Goal: Information Seeking & Learning: Learn about a topic

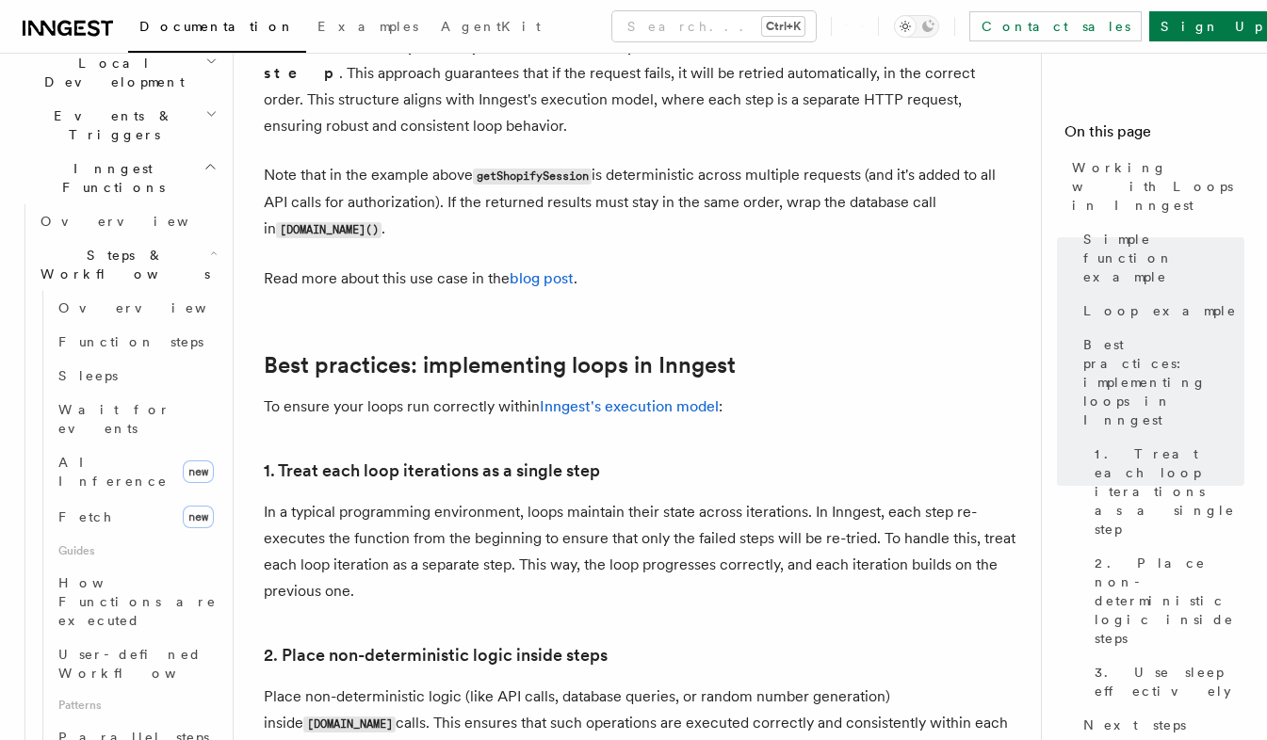
scroll to position [2678, 0]
click at [140, 721] on link "Parallel steps" at bounding box center [136, 738] width 170 height 34
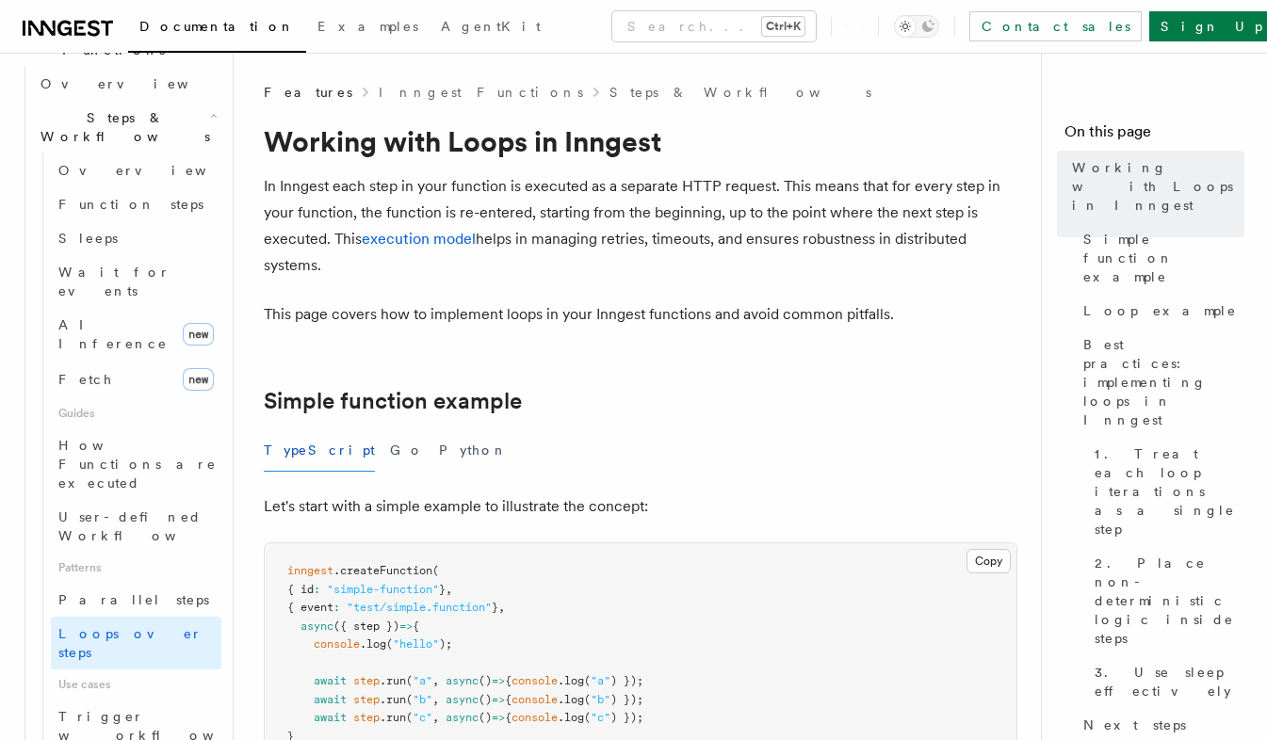
scroll to position [595, 0]
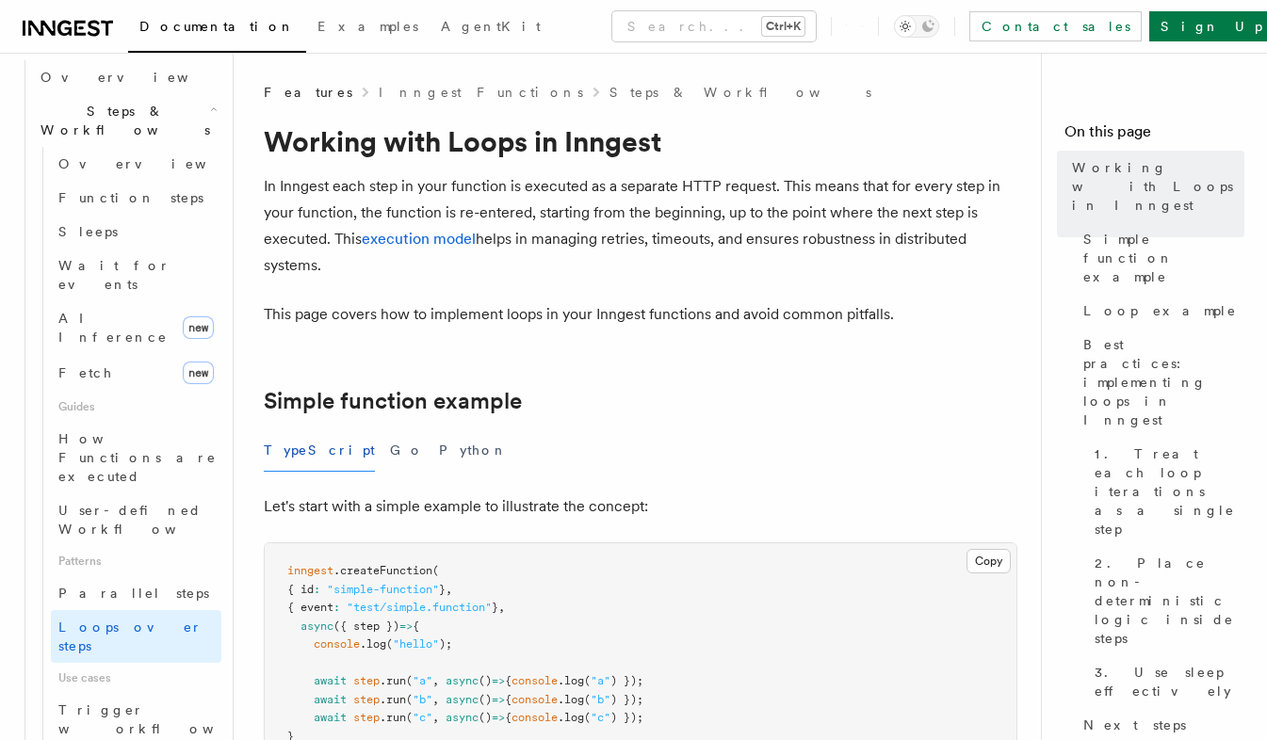
click at [123, 586] on span "Parallel steps" at bounding box center [133, 593] width 151 height 15
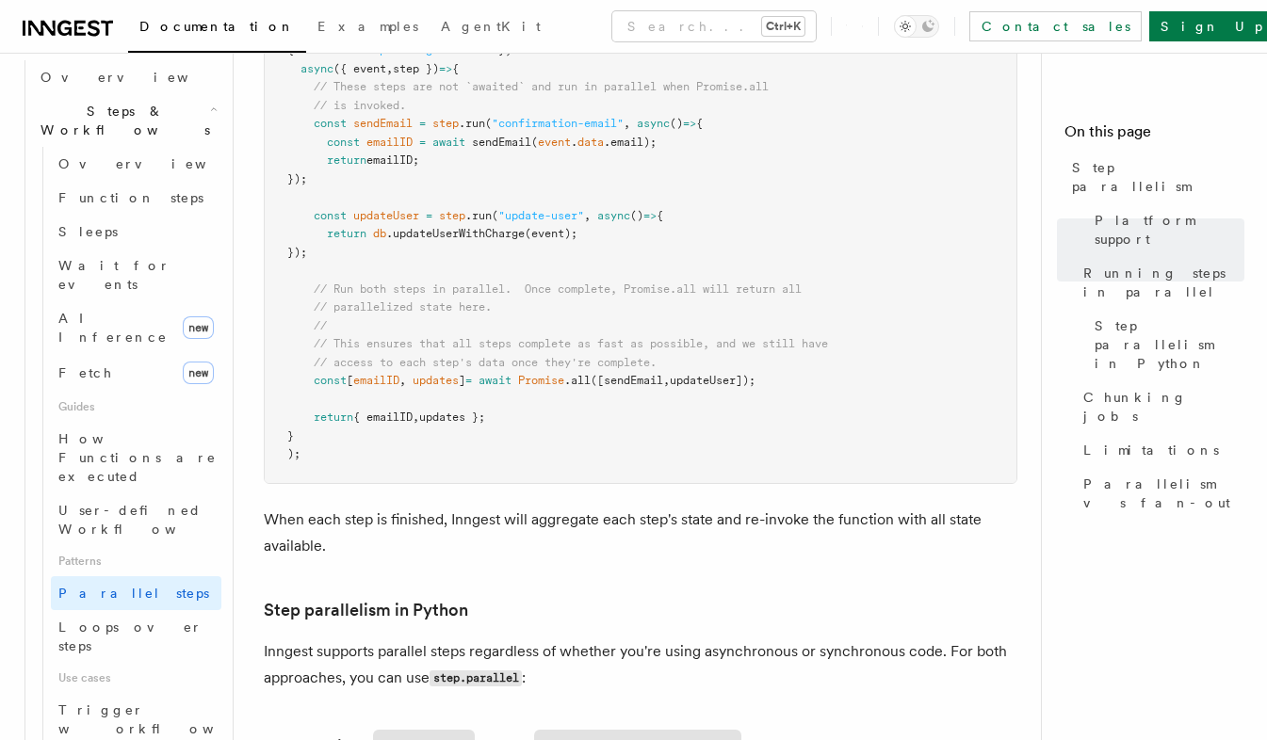
scroll to position [791, 0]
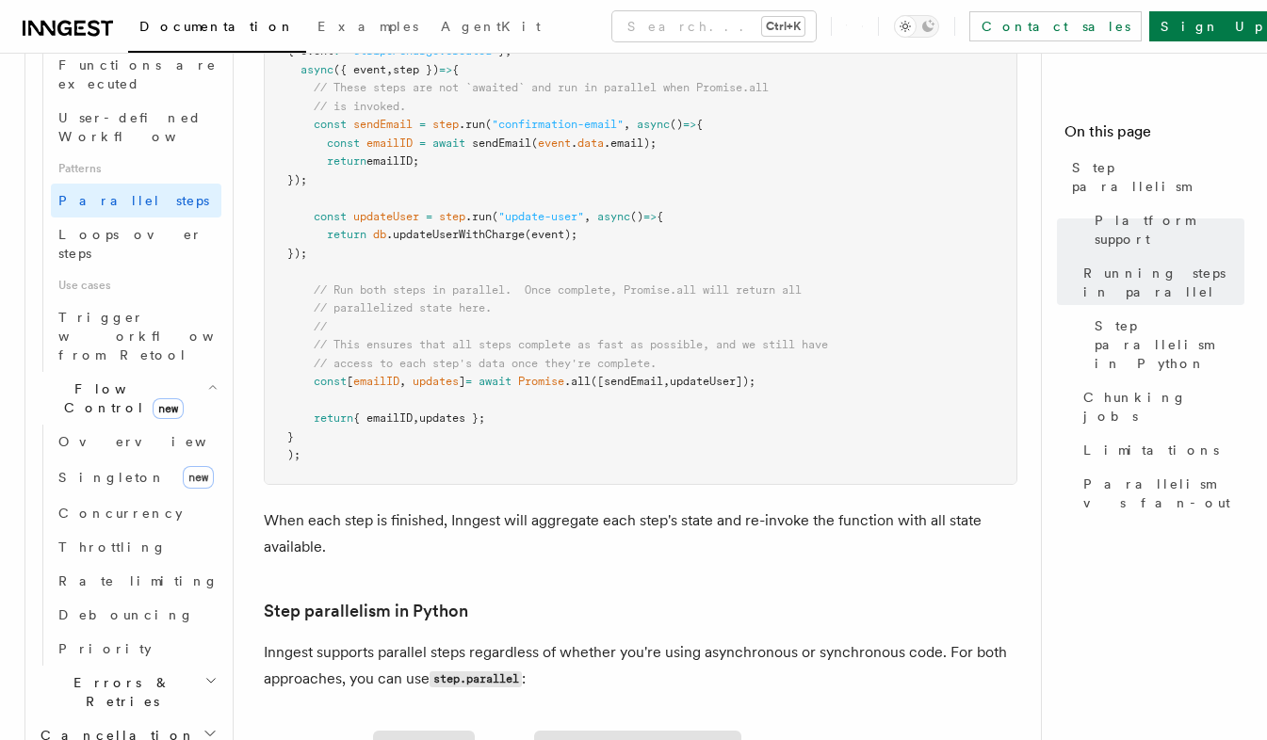
scroll to position [994, 0]
click at [138, 525] on link "Throttling" at bounding box center [136, 542] width 170 height 34
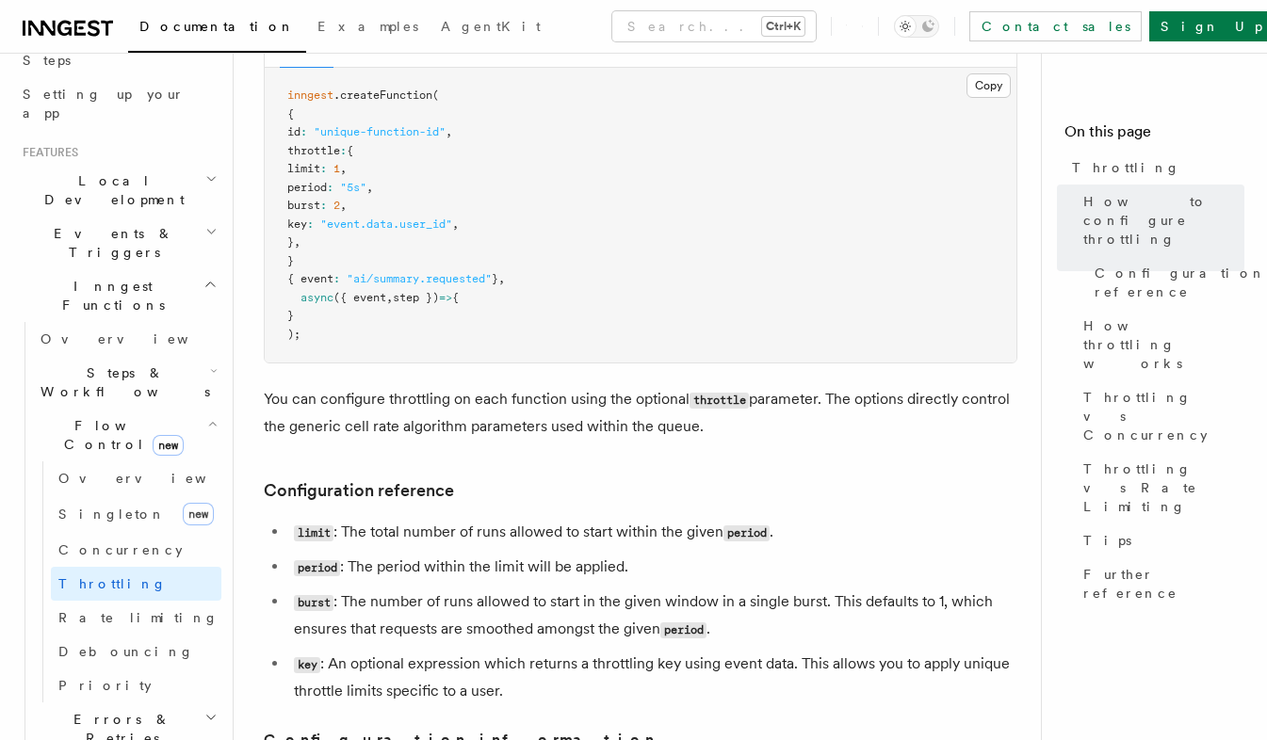
scroll to position [339, 0]
click at [148, 490] on link "Singleton new" at bounding box center [136, 509] width 170 height 38
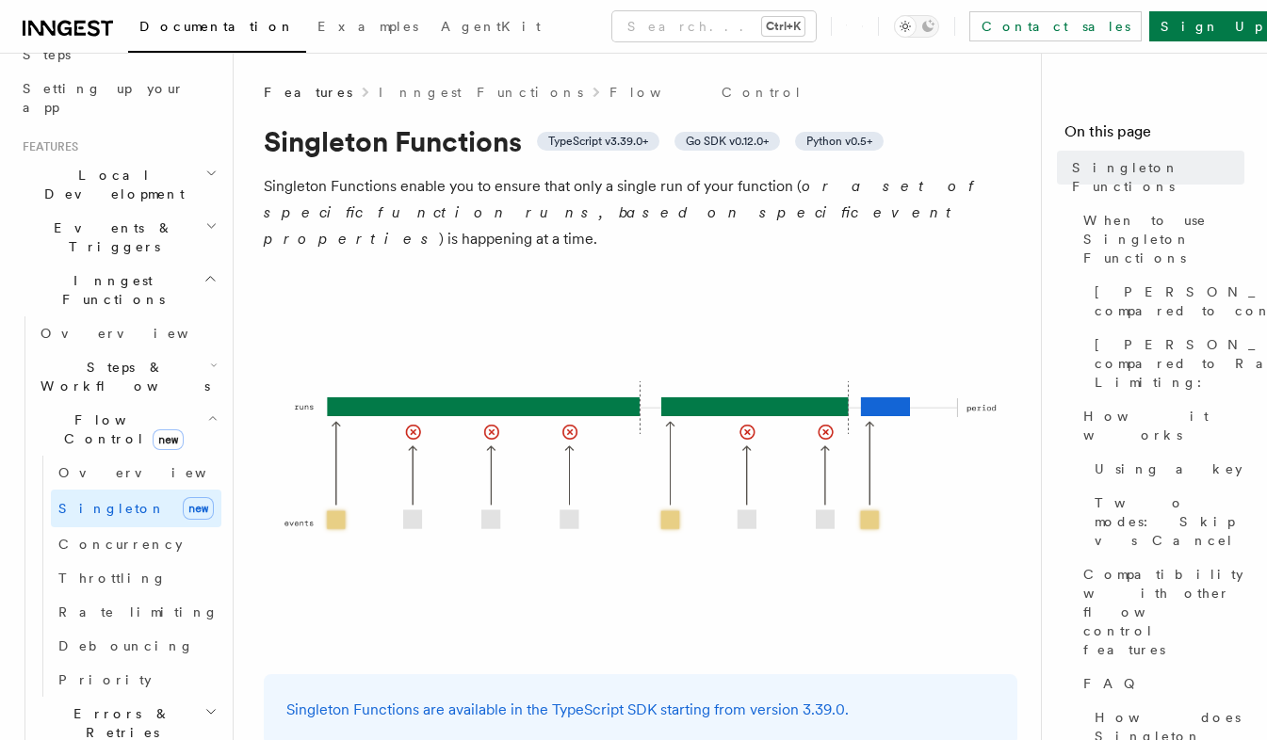
click at [117, 595] on link "Rate limiting" at bounding box center [136, 612] width 170 height 34
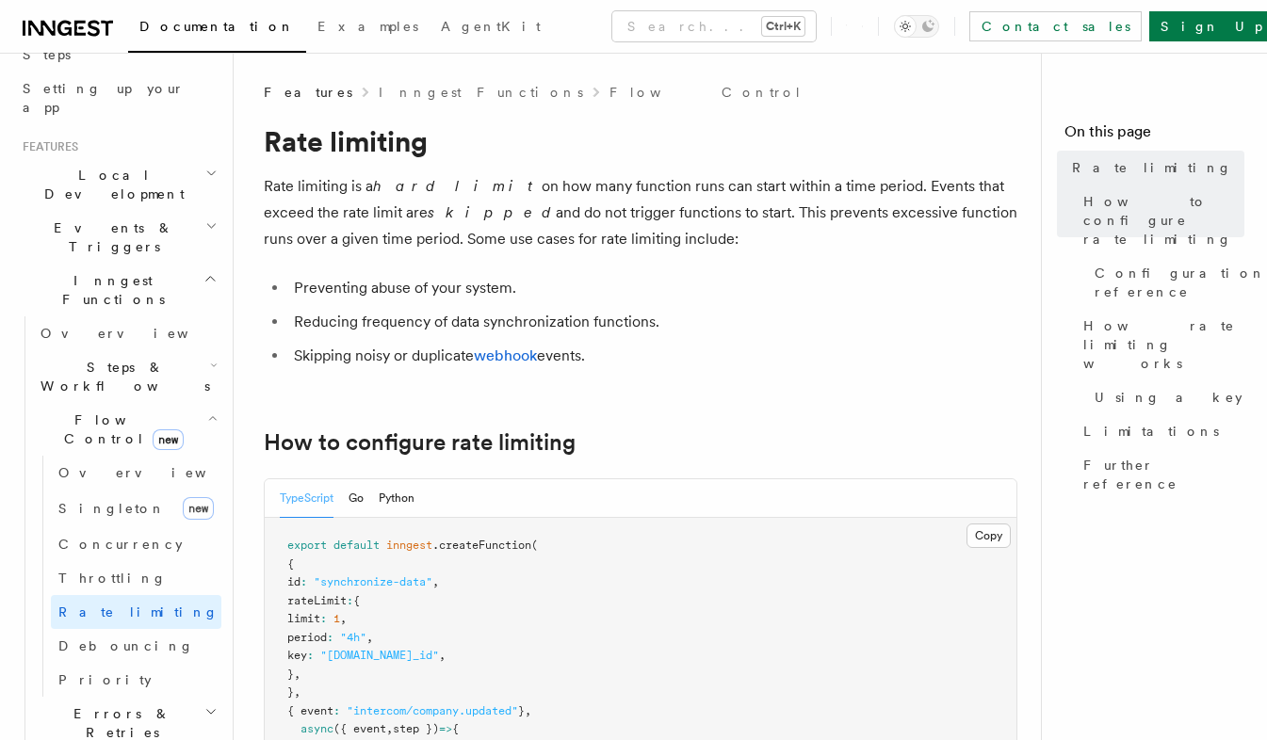
click at [207, 411] on icon "button" at bounding box center [212, 418] width 10 height 15
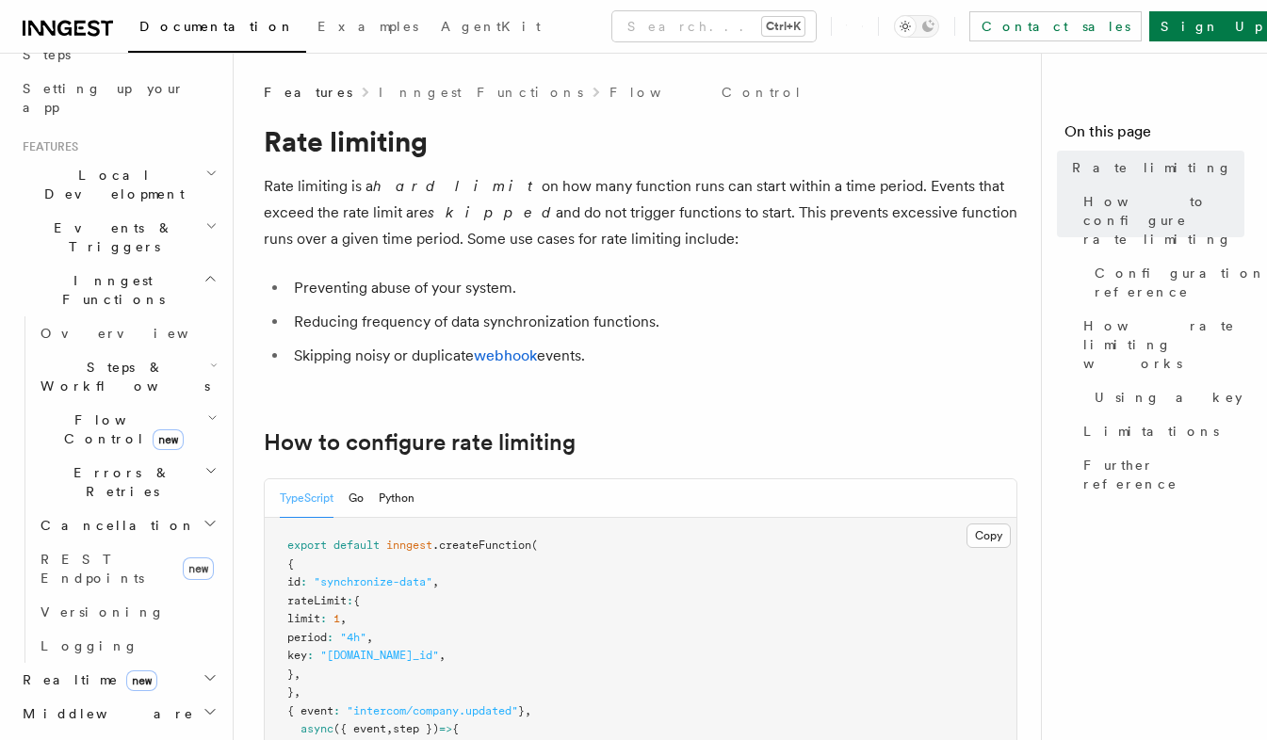
click at [196, 350] on h2 "Steps & Workflows" at bounding box center [127, 376] width 188 height 53
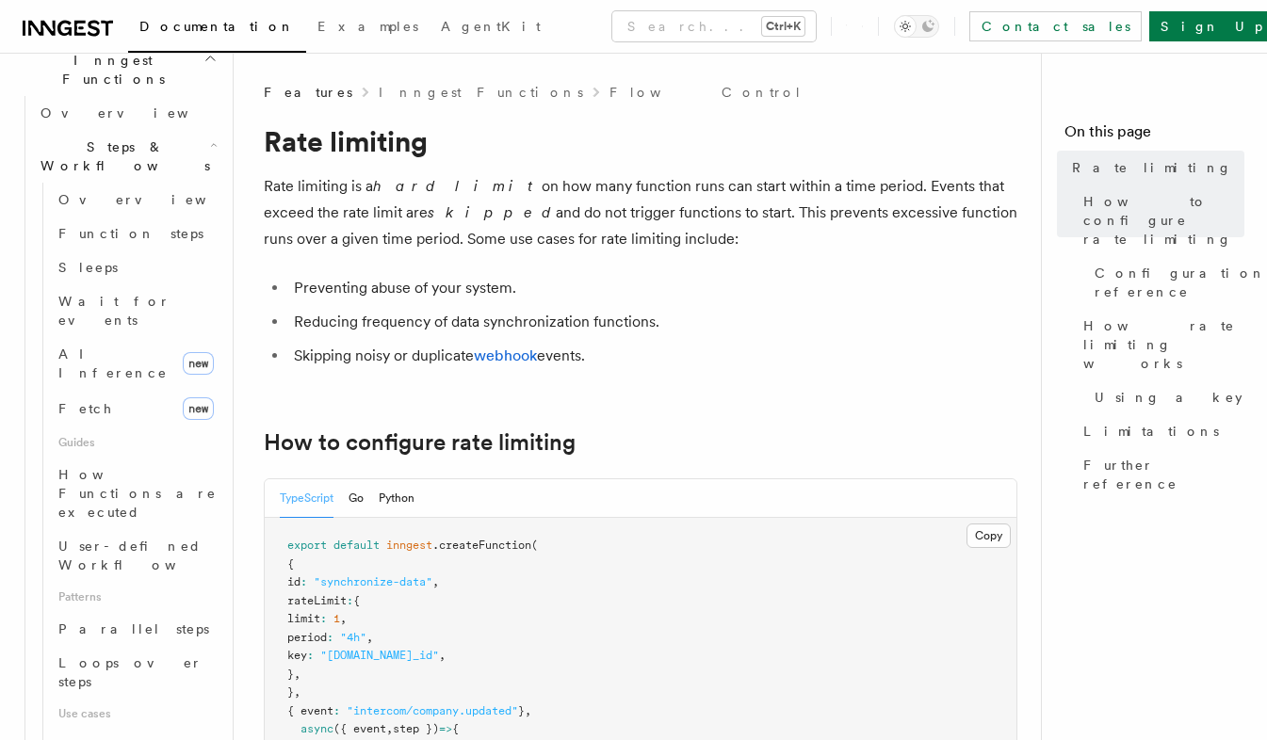
scroll to position [562, 0]
click at [151, 387] on link "Fetch new" at bounding box center [136, 406] width 170 height 38
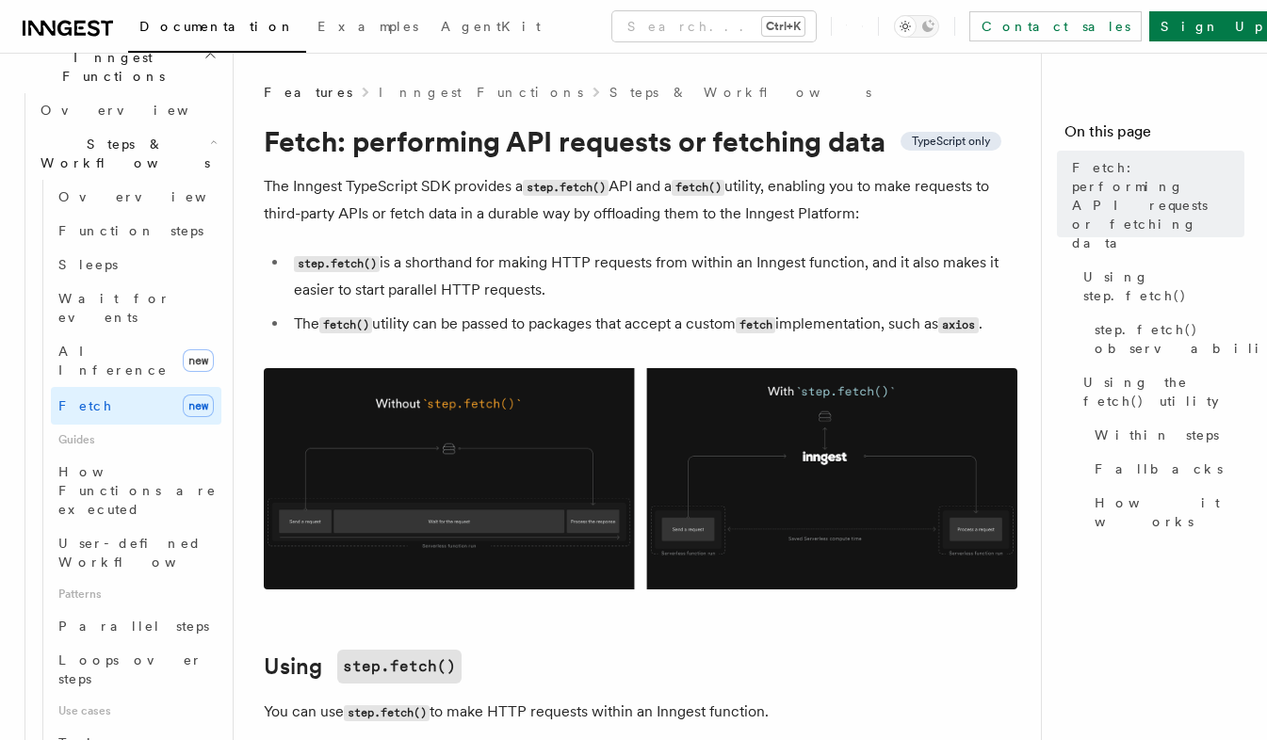
click at [120, 387] on link "Fetch new" at bounding box center [136, 406] width 170 height 38
click at [130, 334] on link "AI Inference new" at bounding box center [136, 360] width 170 height 53
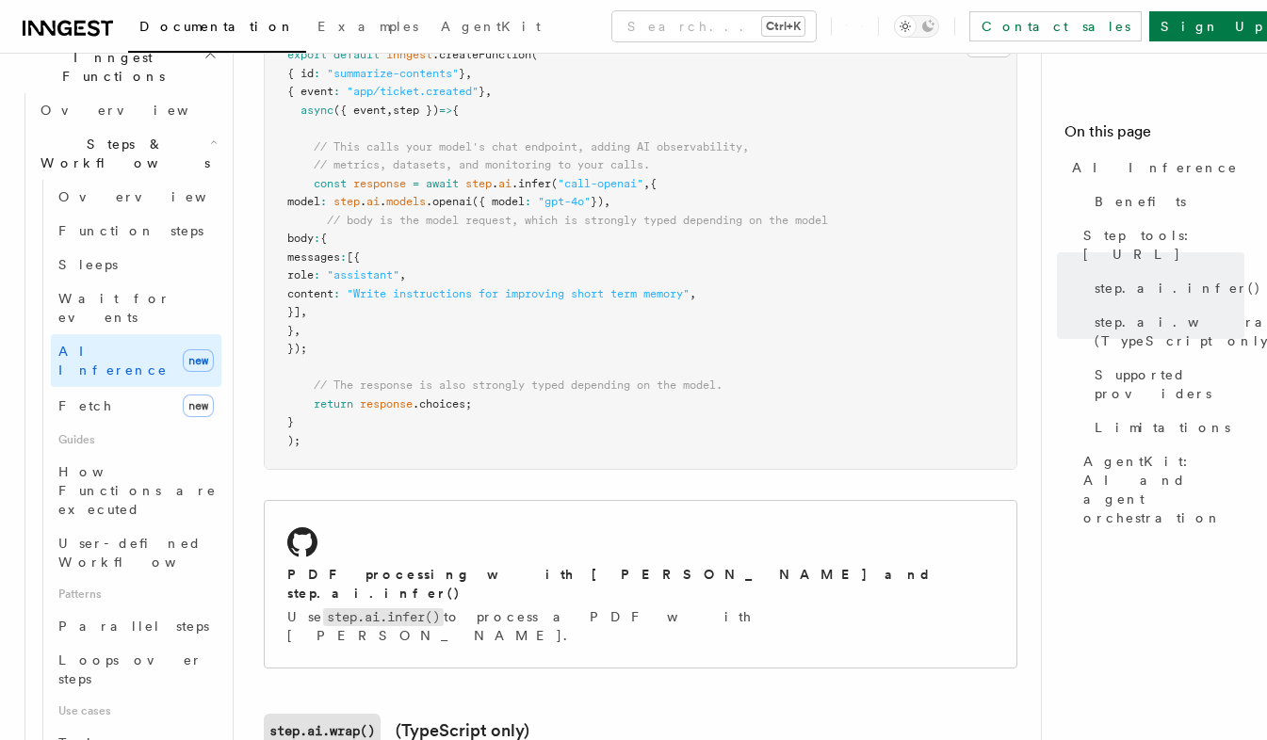
scroll to position [1201, 0]
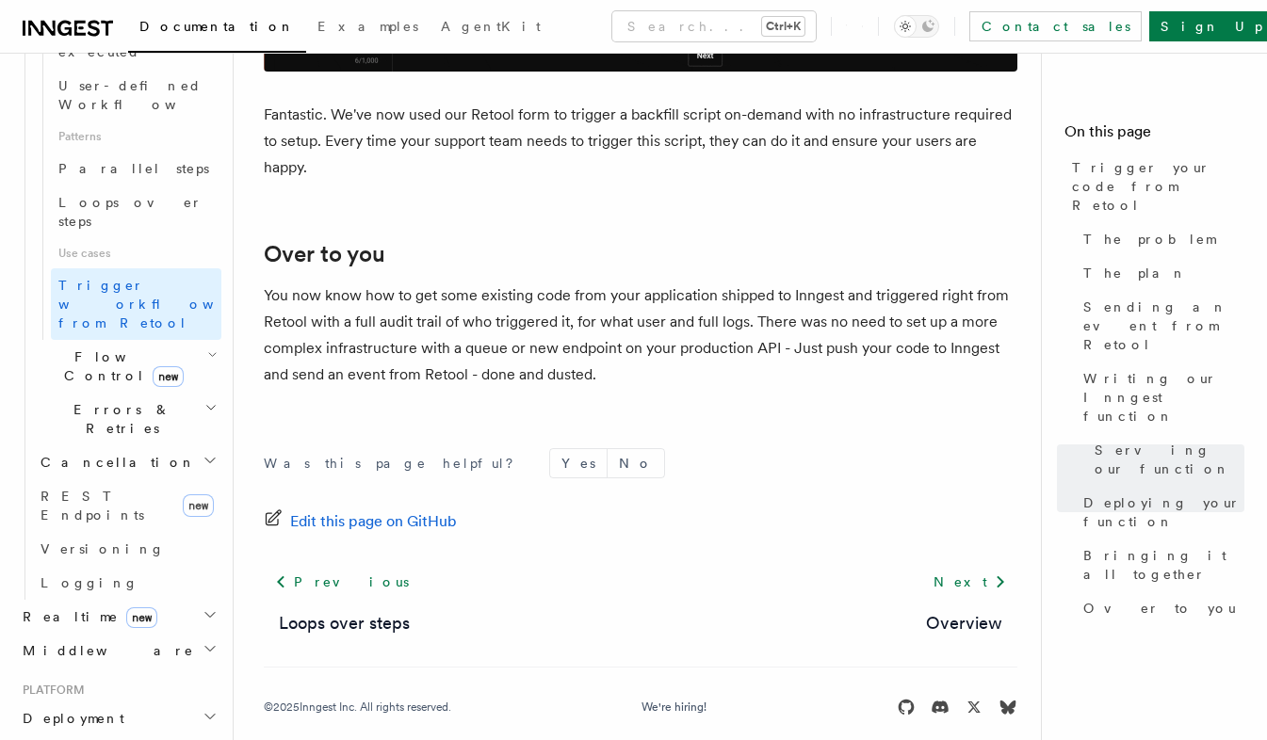
scroll to position [1022, 0]
click at [189, 598] on h2 "Realtime new" at bounding box center [118, 615] width 206 height 34
click at [154, 675] on span "React hooks / Next.js" at bounding box center [123, 692] width 167 height 34
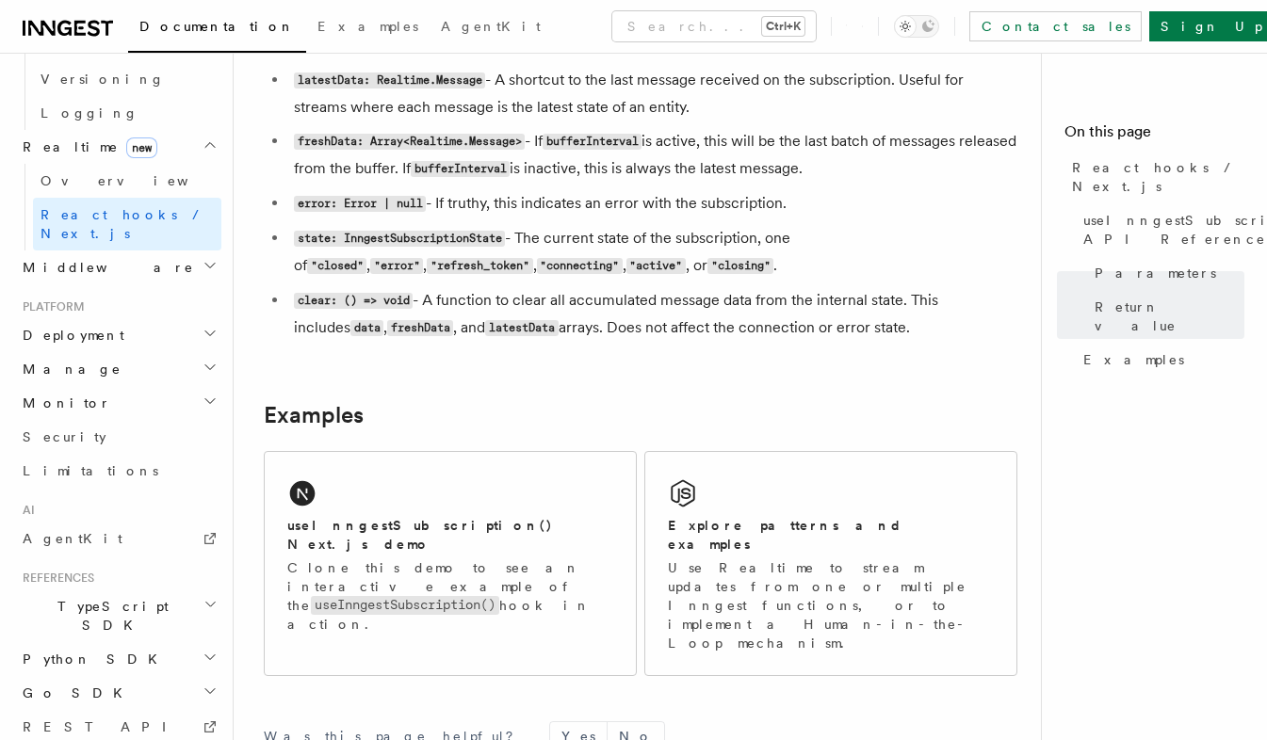
scroll to position [1679, 0]
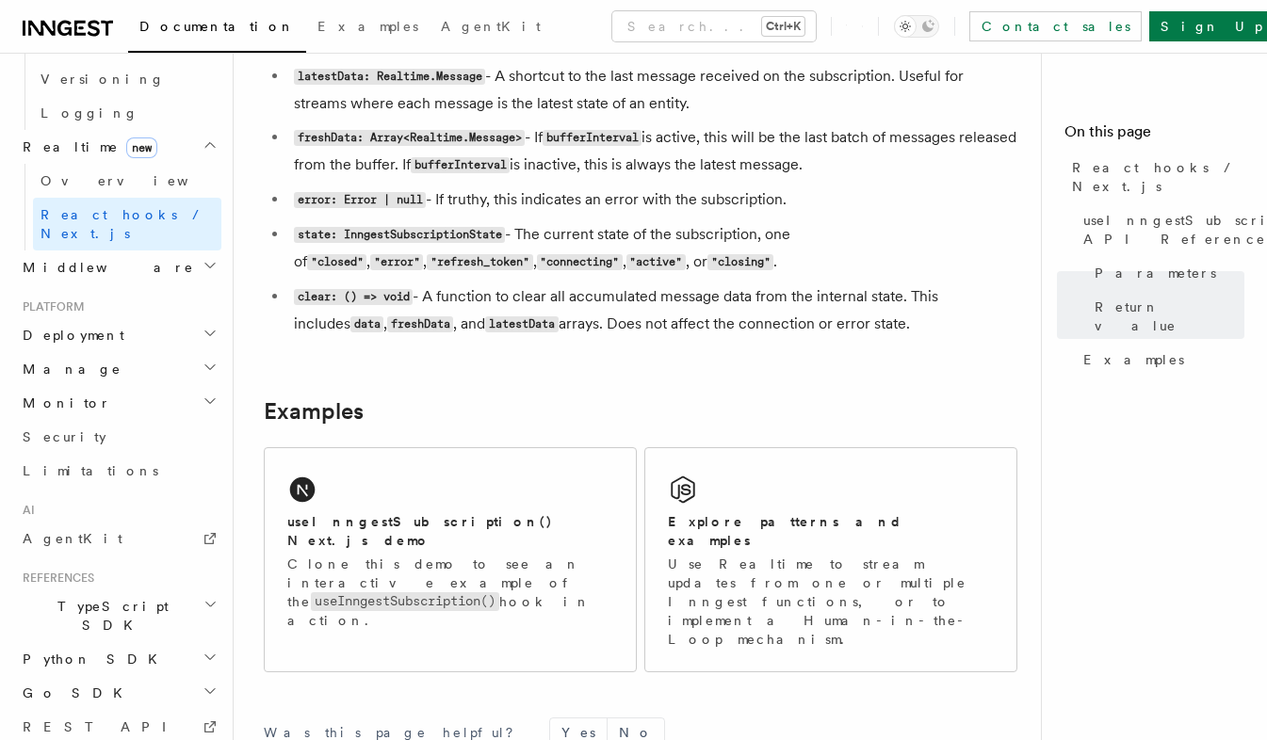
click at [850, 562] on p "Use Realtime to stream updates from one or multiple Inngest functions, or to im…" at bounding box center [831, 602] width 326 height 94
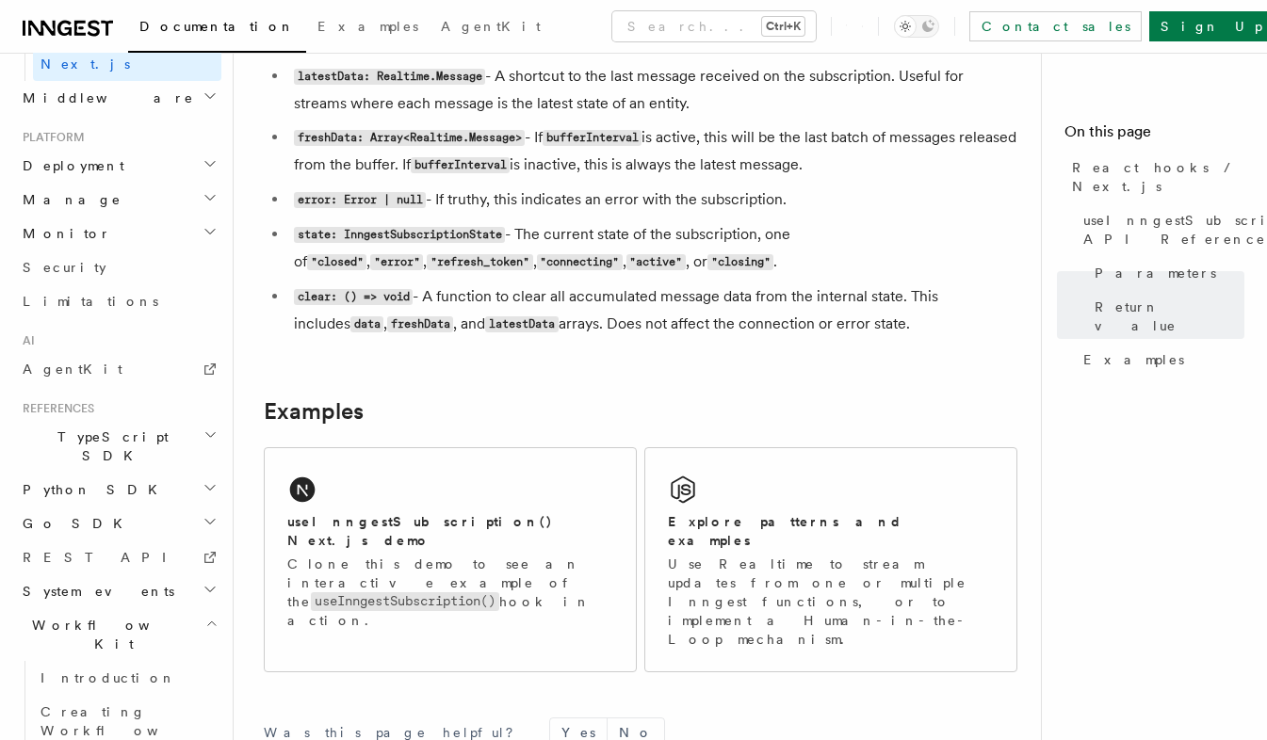
scroll to position [1042, 0]
